Goal: Information Seeking & Learning: Learn about a topic

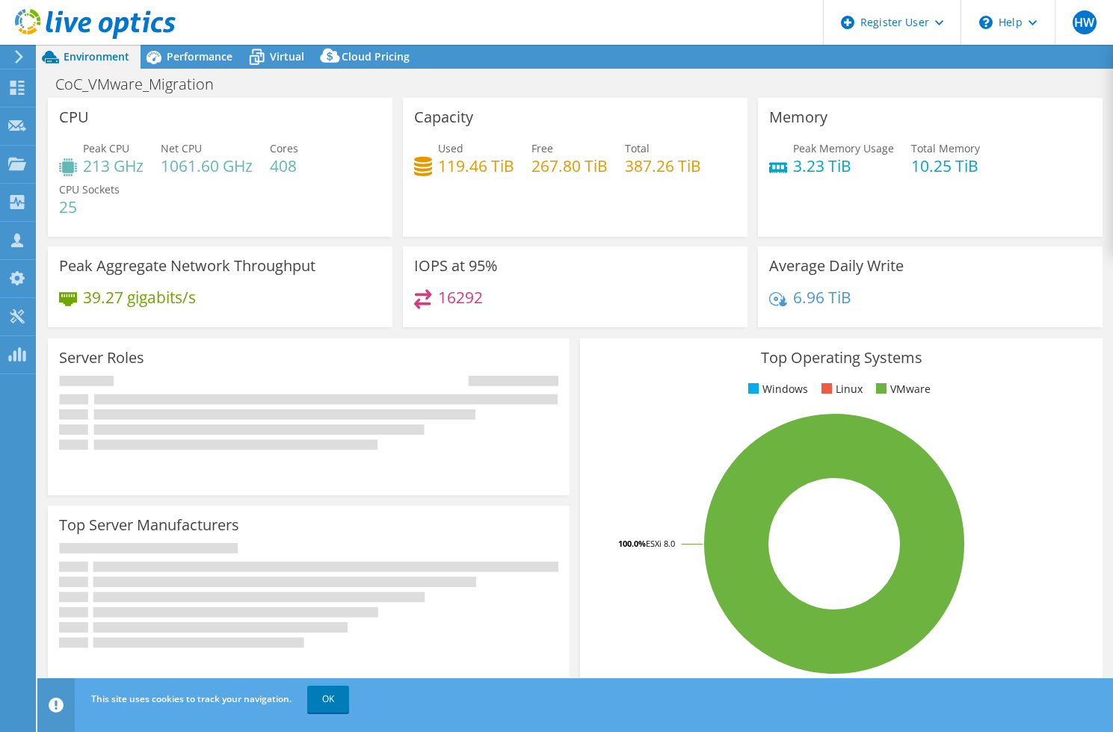
select select "USD"
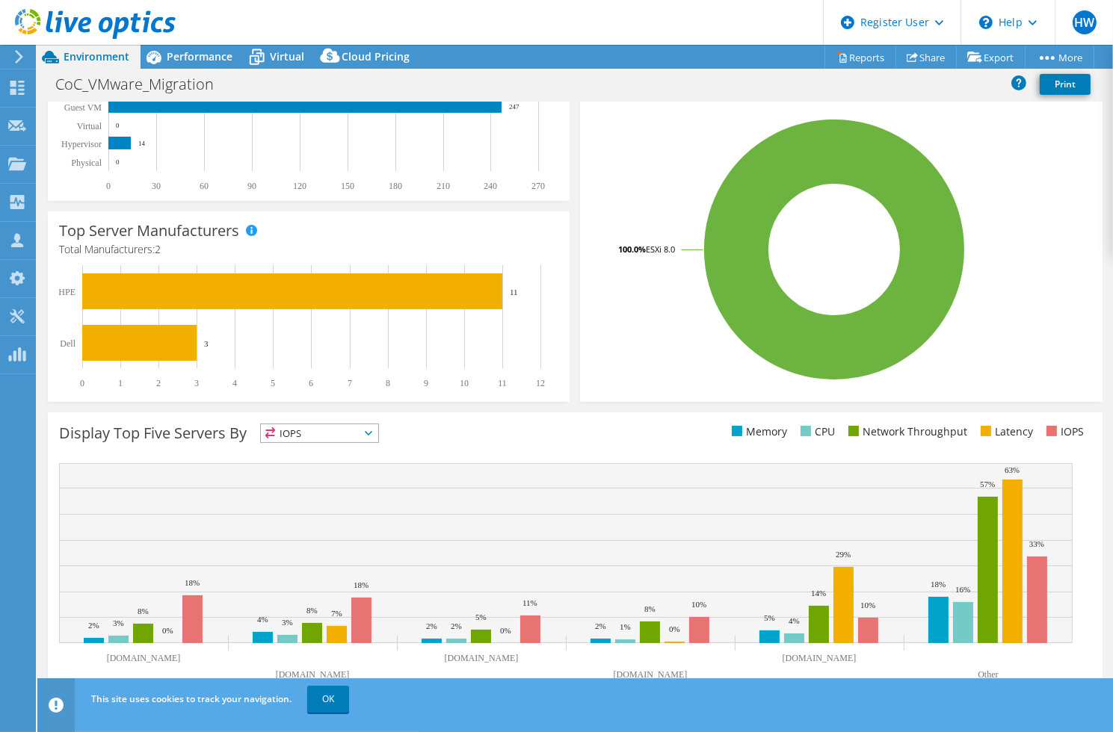
scroll to position [305, 0]
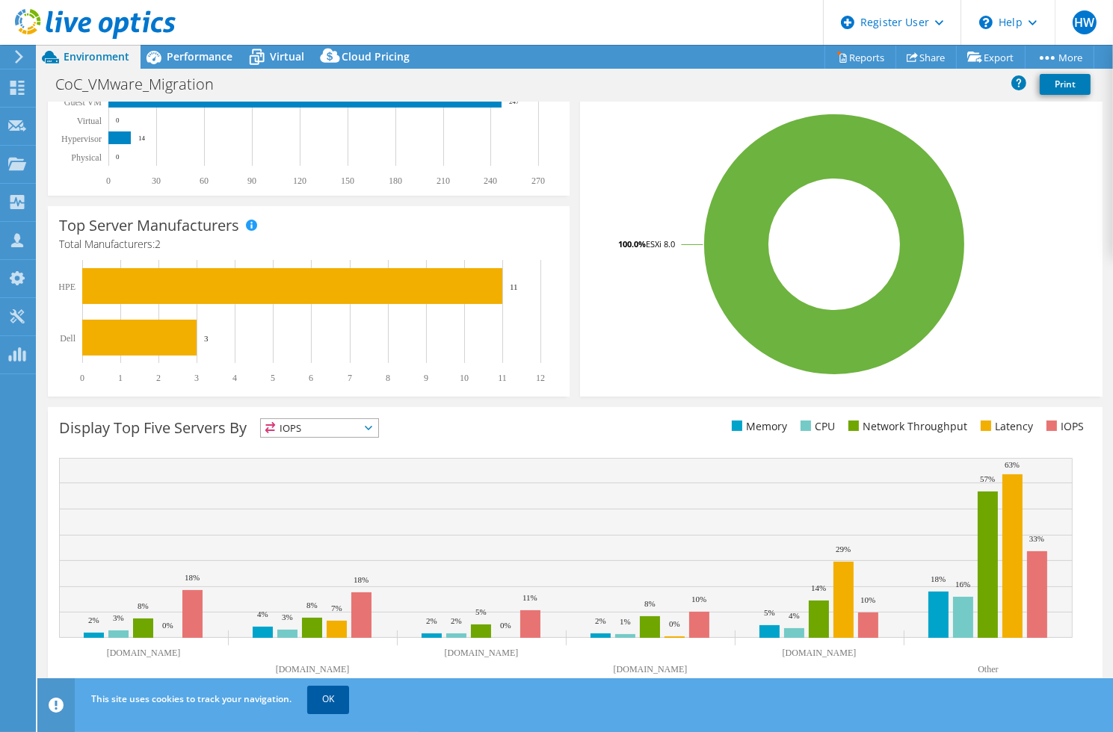
click at [329, 701] on link "OK" at bounding box center [328, 699] width 42 height 27
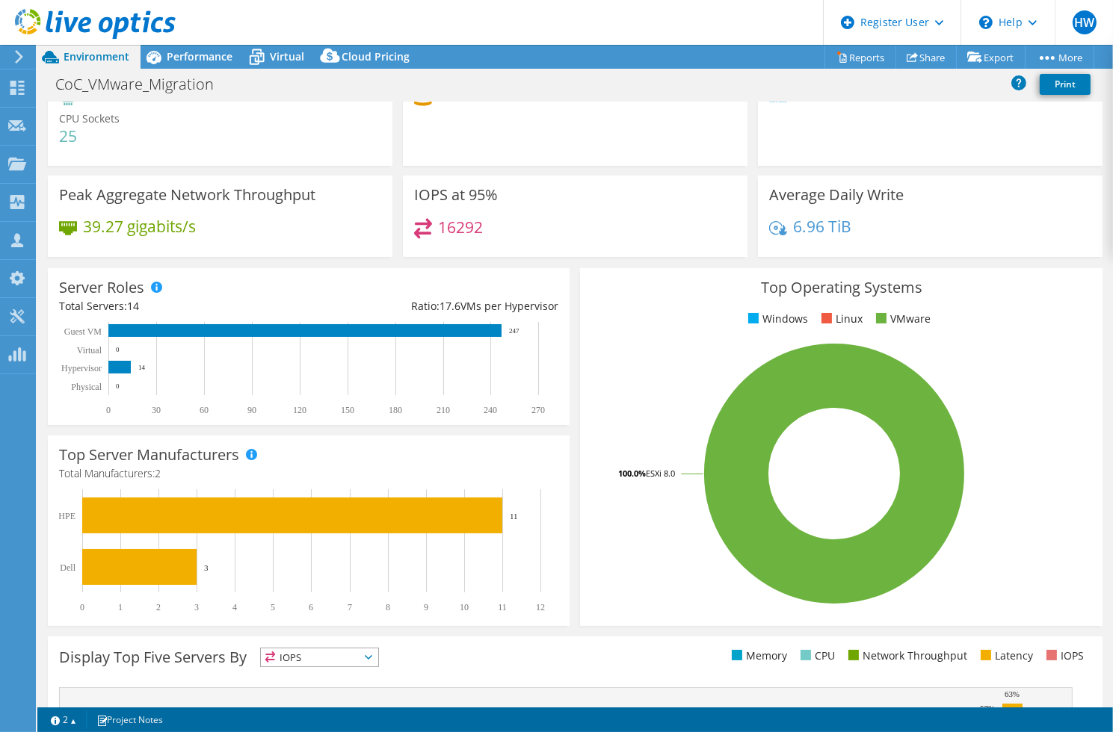
scroll to position [0, 0]
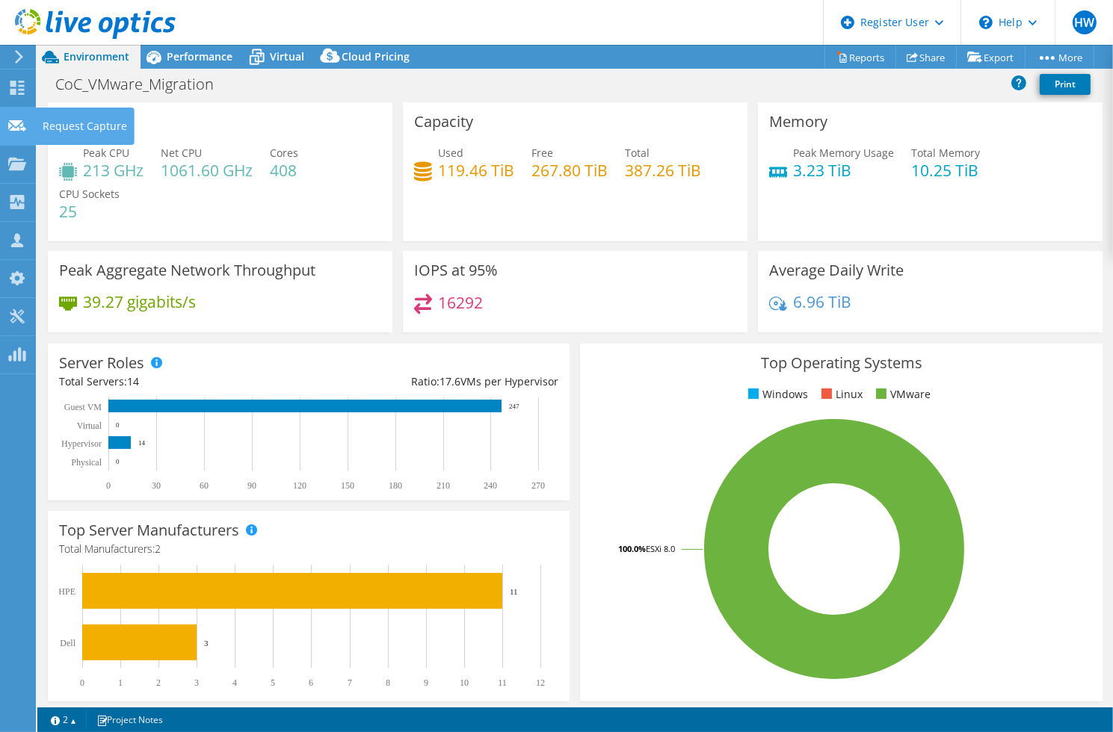
click at [9, 125] on use at bounding box center [17, 125] width 18 height 11
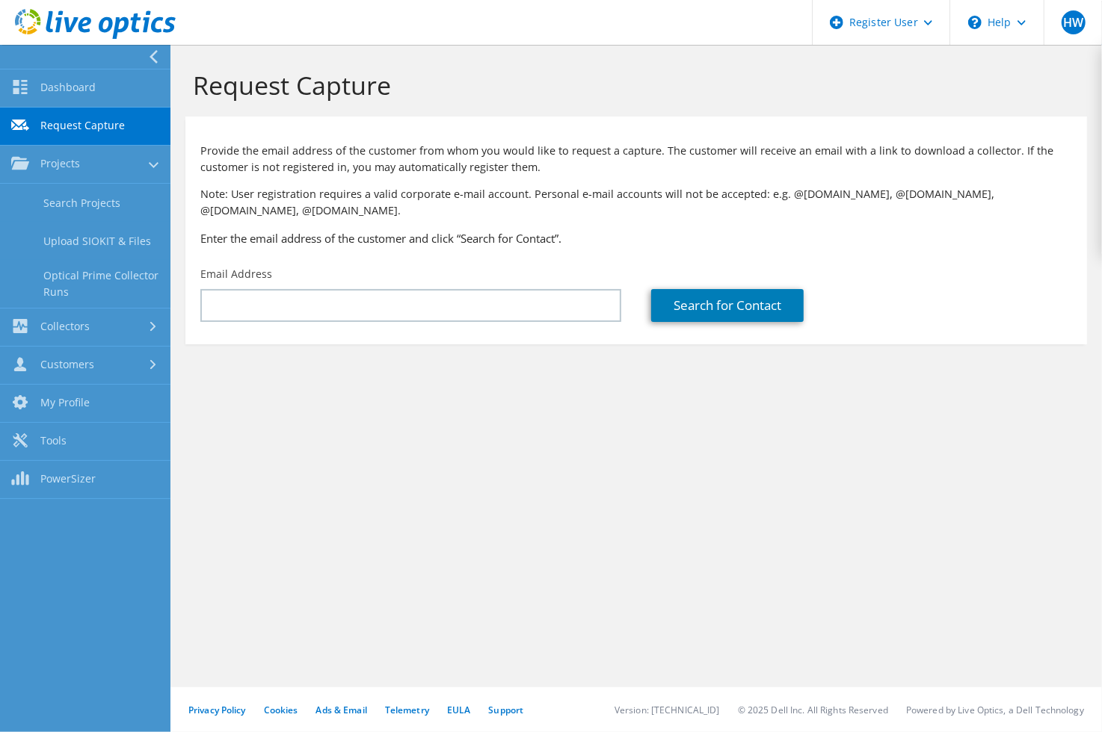
click at [155, 53] on use at bounding box center [153, 56] width 8 height 13
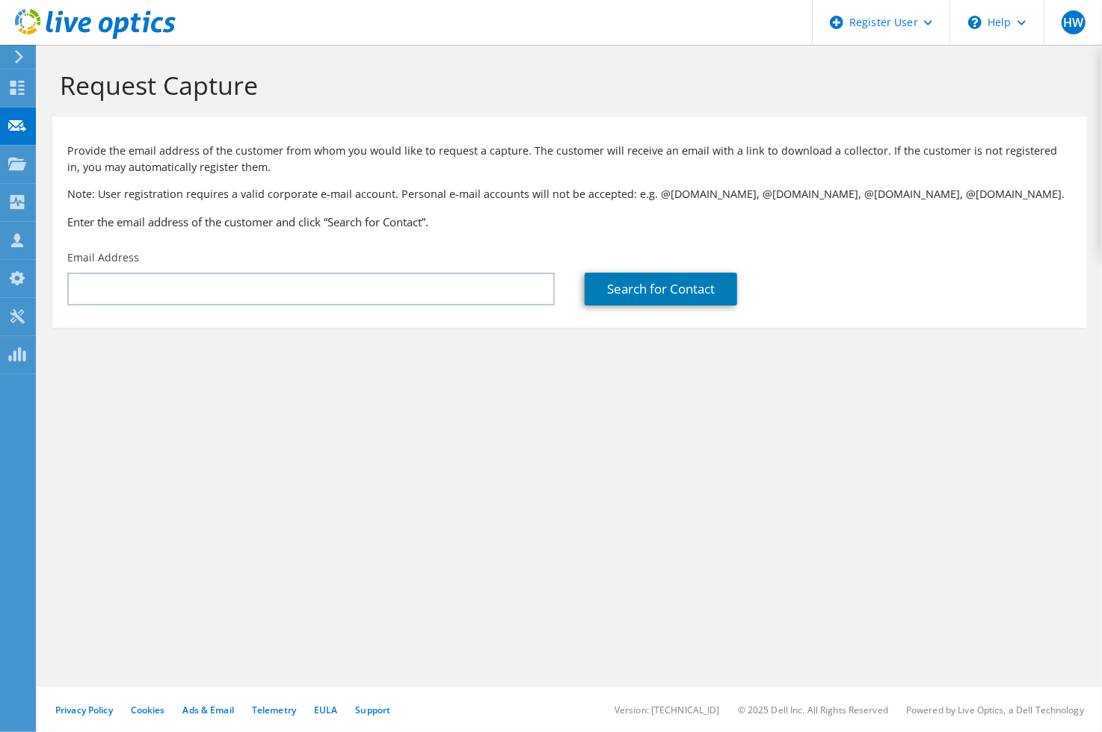
click at [16, 58] on icon at bounding box center [18, 56] width 11 height 13
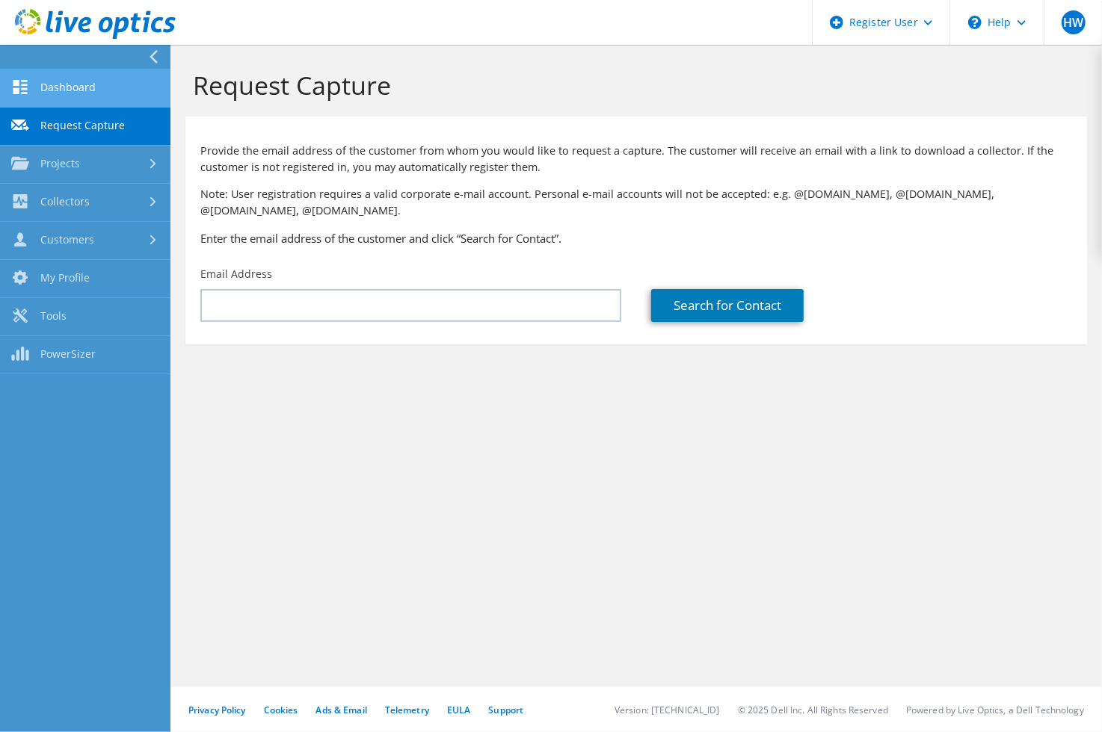
click at [25, 82] on icon at bounding box center [20, 87] width 18 height 14
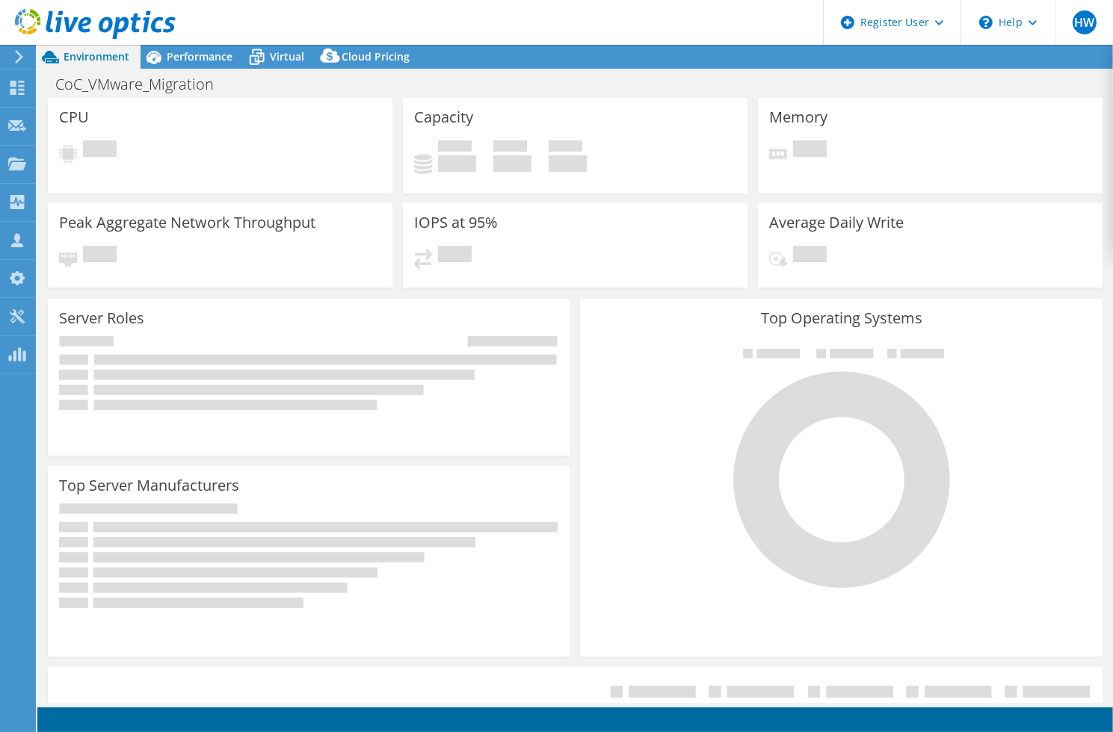
select select "USD"
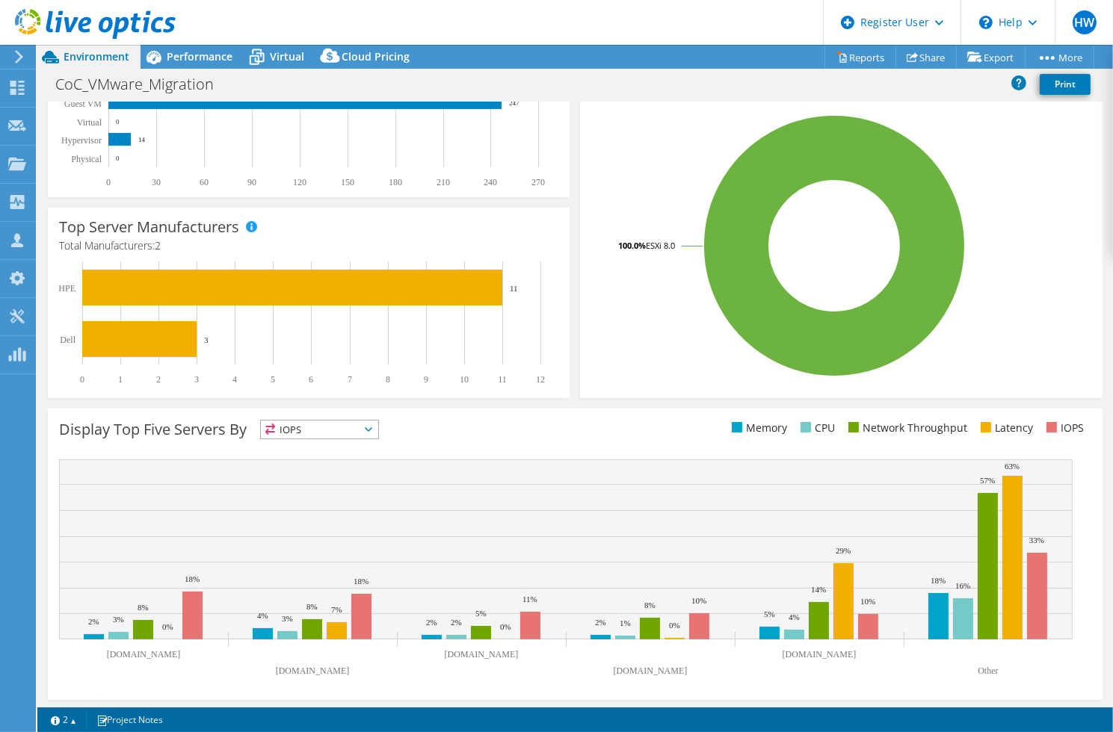
scroll to position [305, 0]
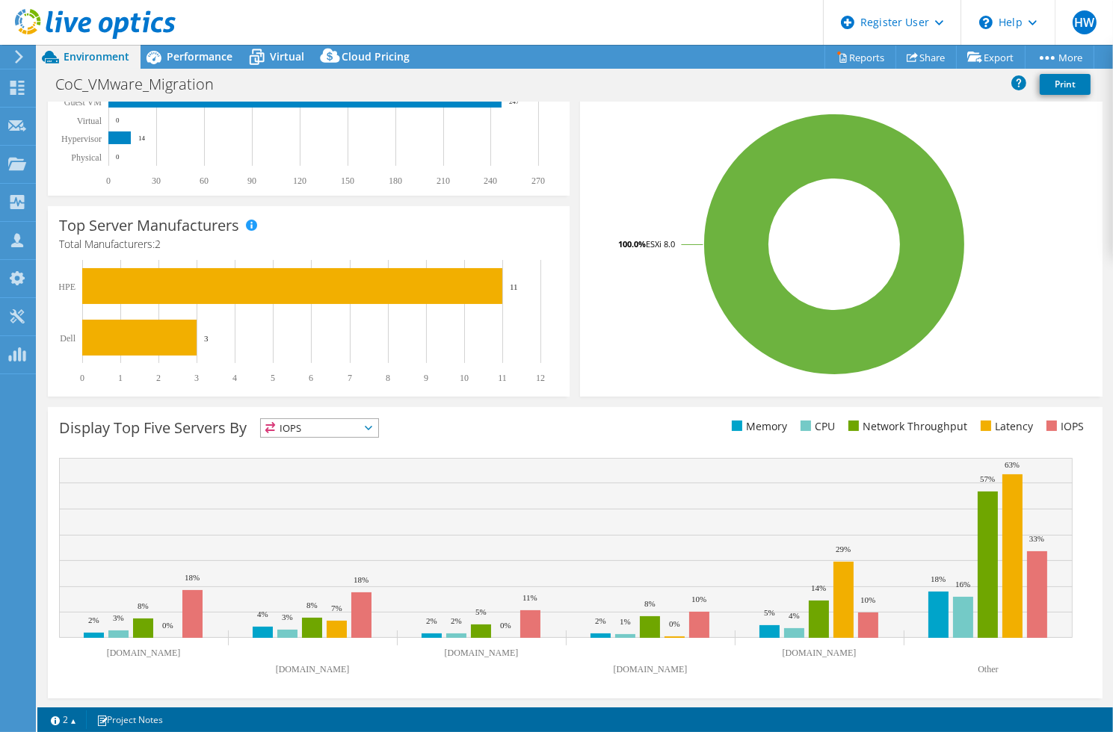
click at [363, 421] on span "IOPS" at bounding box center [319, 428] width 117 height 18
click at [430, 420] on div "Display Top Five Servers By IOPS IOPS" at bounding box center [317, 431] width 516 height 25
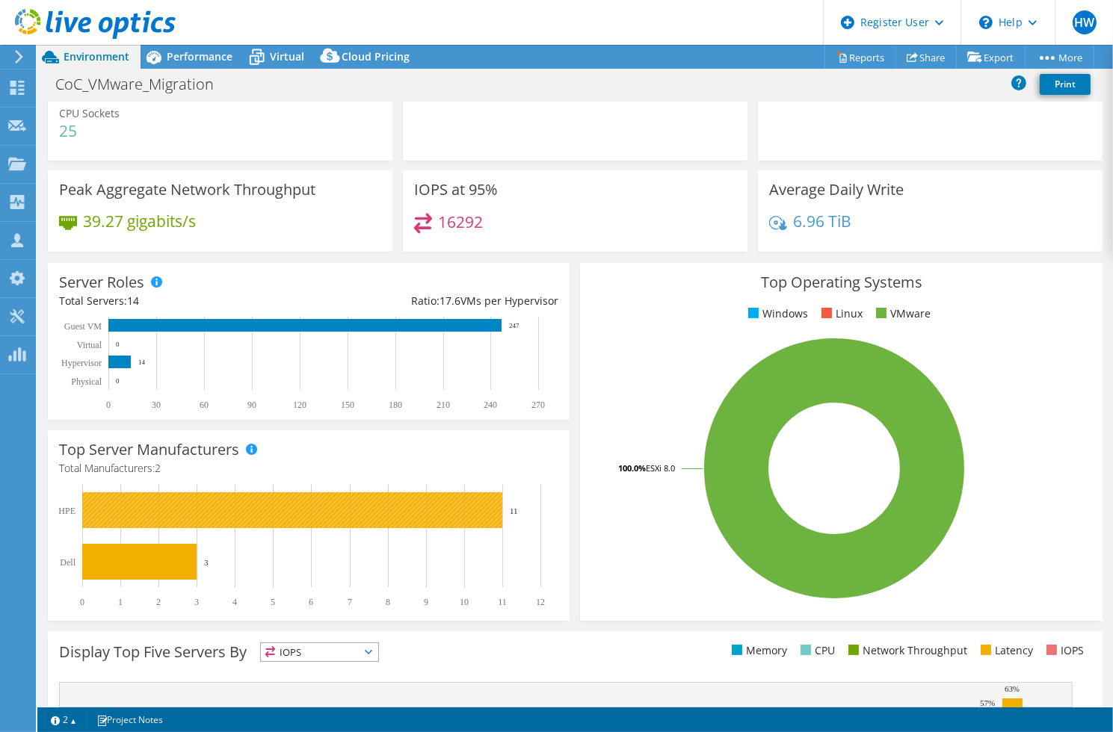
click at [108, 509] on rect at bounding box center [292, 510] width 420 height 36
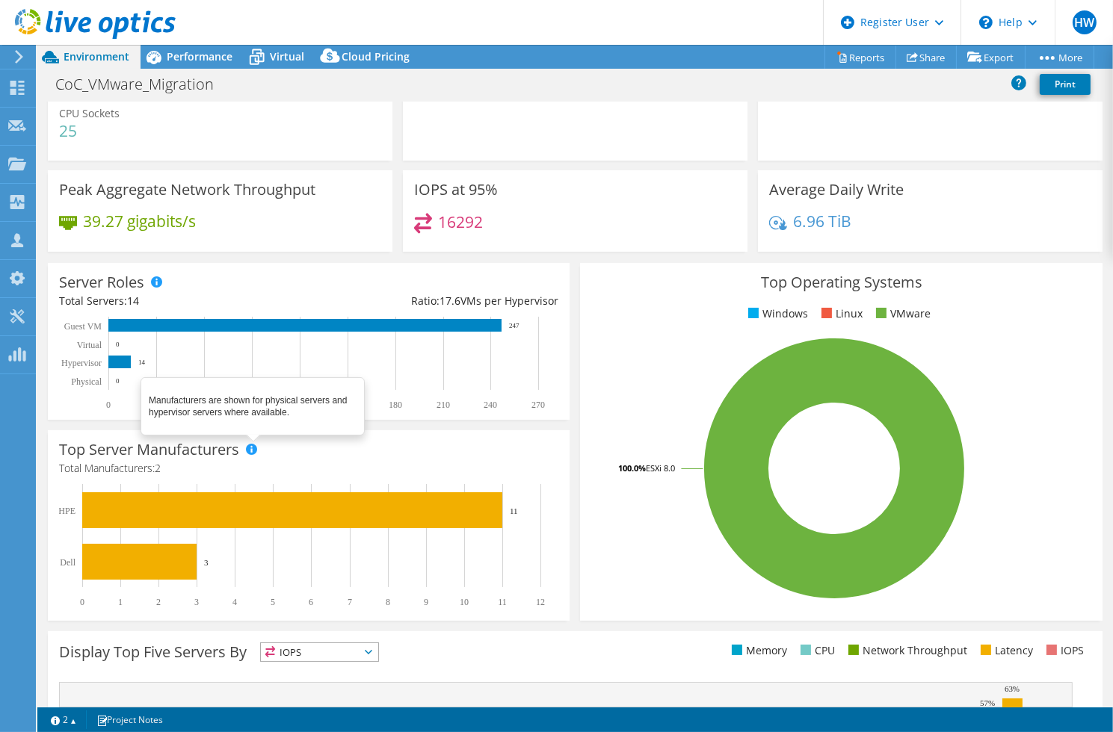
click at [253, 448] on span at bounding box center [251, 449] width 10 height 10
click at [55, 510] on div "Top Server Manufacturers Manufacturers are shown for physical servers and hyper…" at bounding box center [309, 525] width 522 height 191
click at [64, 507] on text "HPE" at bounding box center [66, 511] width 17 height 10
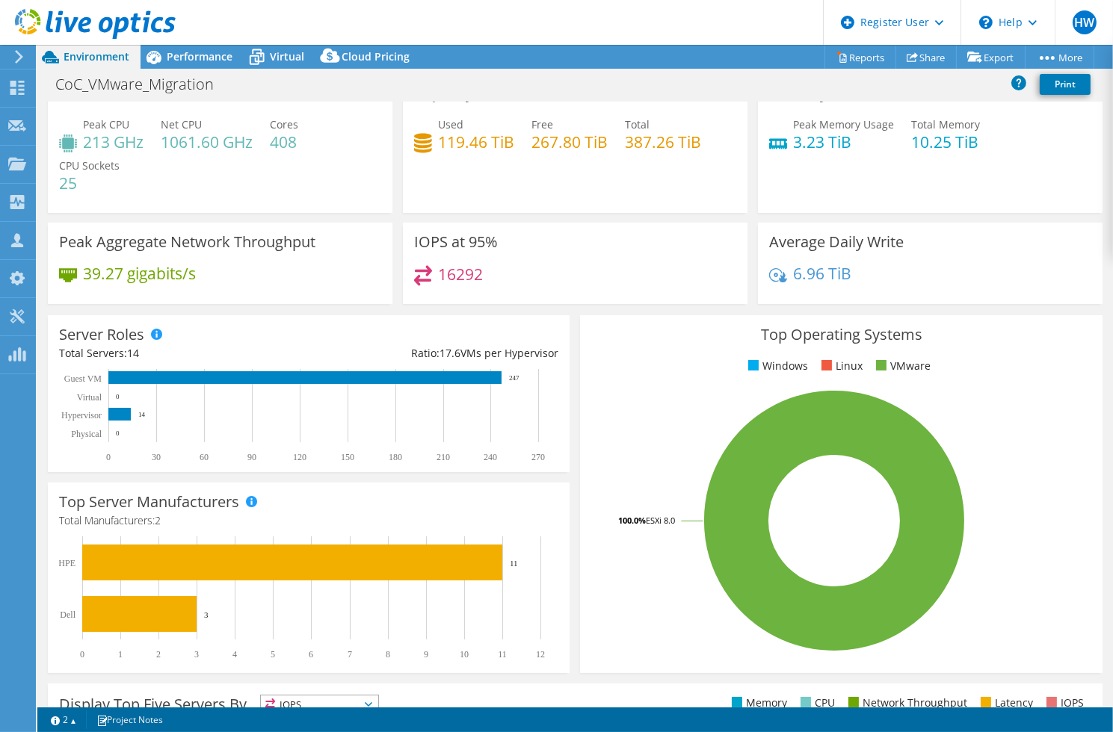
scroll to position [0, 0]
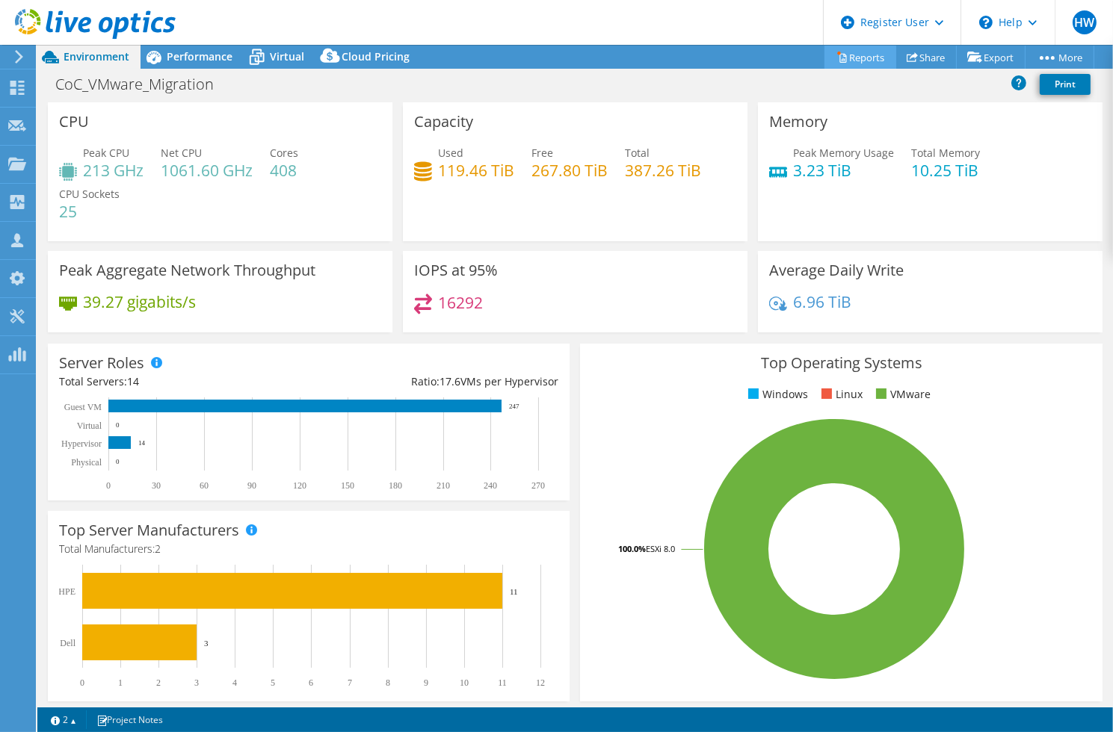
click at [842, 61] on link "Reports" at bounding box center [860, 57] width 72 height 23
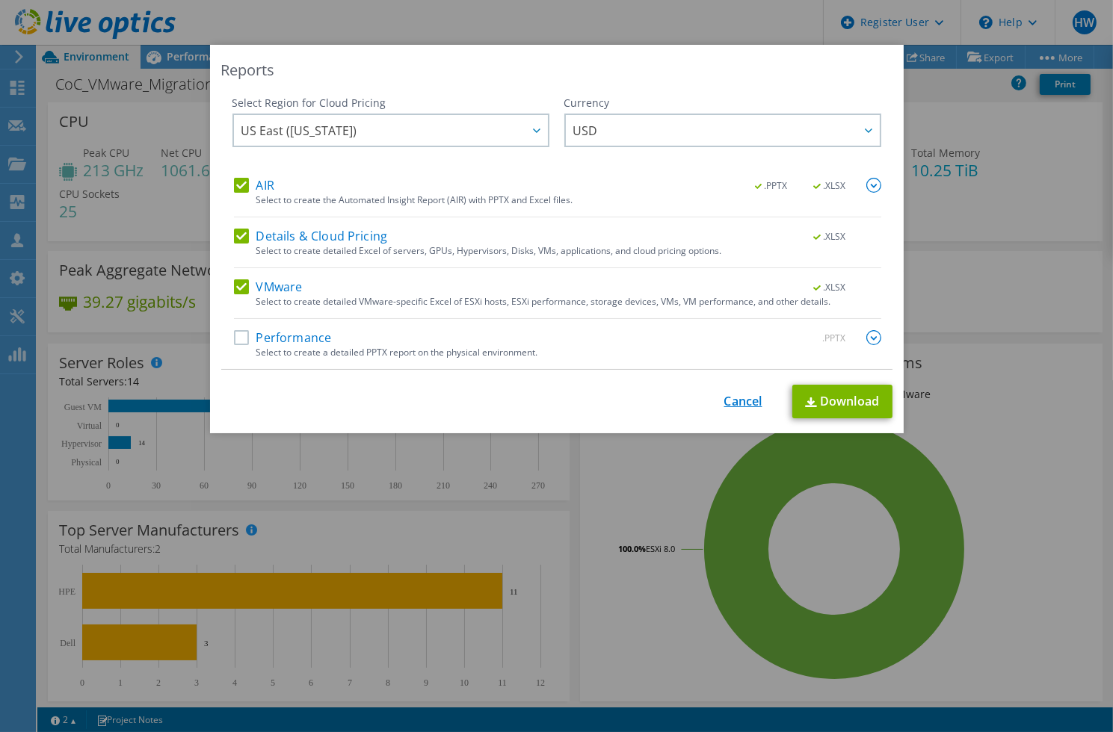
click at [743, 396] on link "Cancel" at bounding box center [743, 402] width 38 height 14
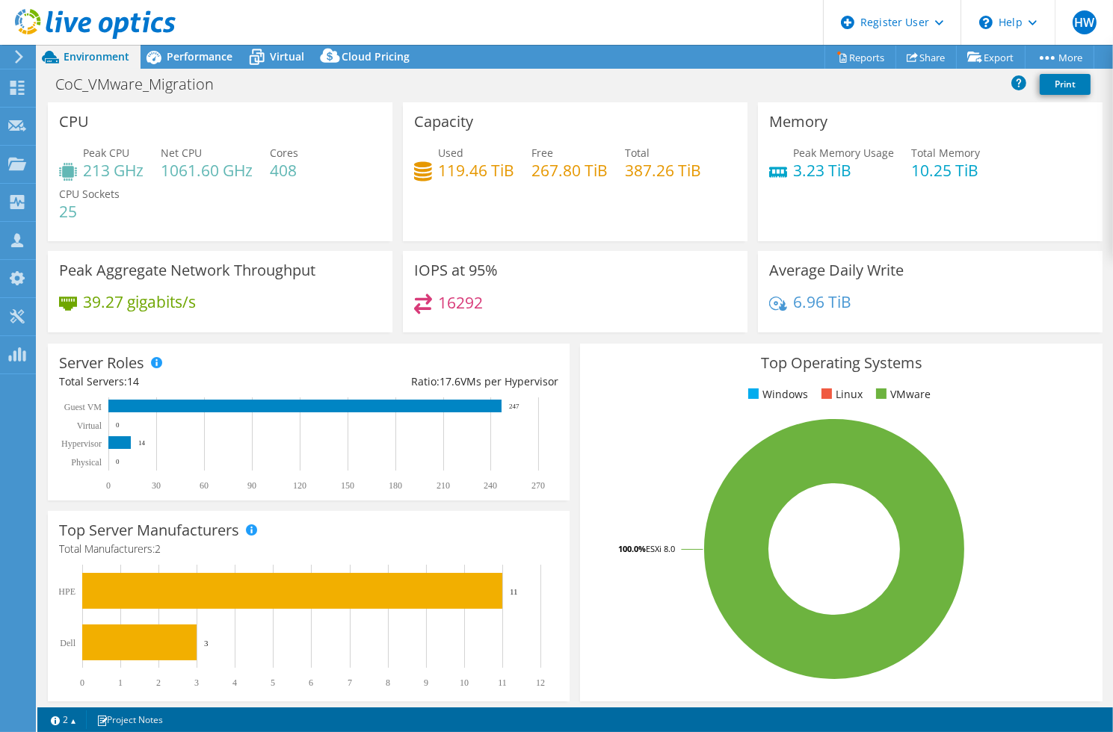
click at [702, 25] on header "HW Dell User Howard Worley [EMAIL_ADDRESS][PERSON_NAME][DOMAIN_NAME] Dell My Pr…" at bounding box center [556, 22] width 1113 height 45
